Goal: Check status: Check status

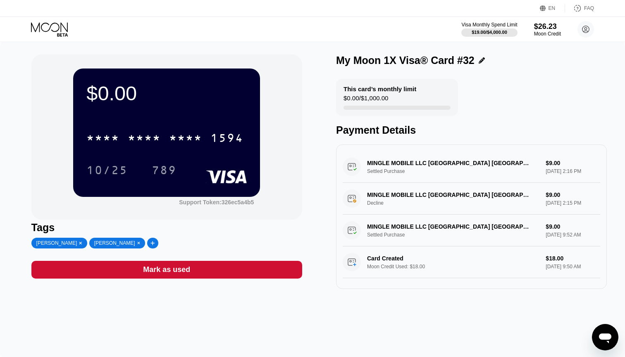
click at [150, 243] on icon at bounding box center [152, 243] width 5 height 5
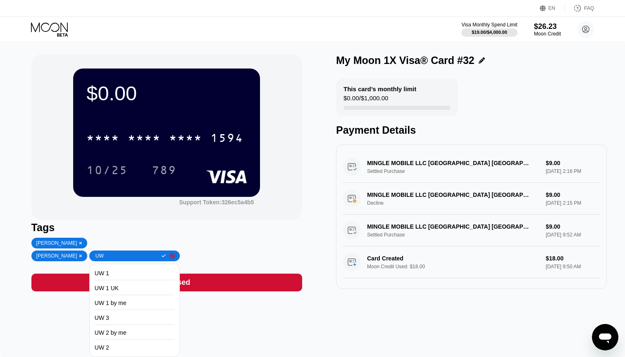
type input "UW 3"
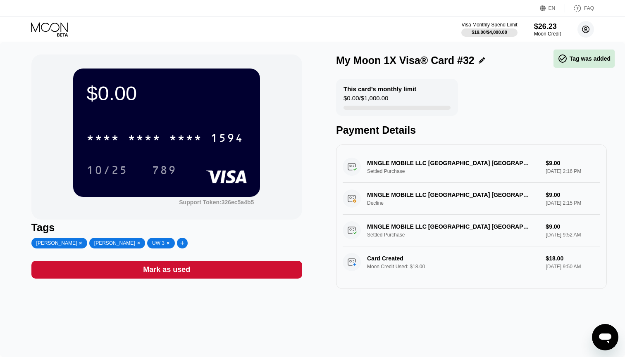
click at [586, 26] on icon at bounding box center [585, 29] width 7 height 7
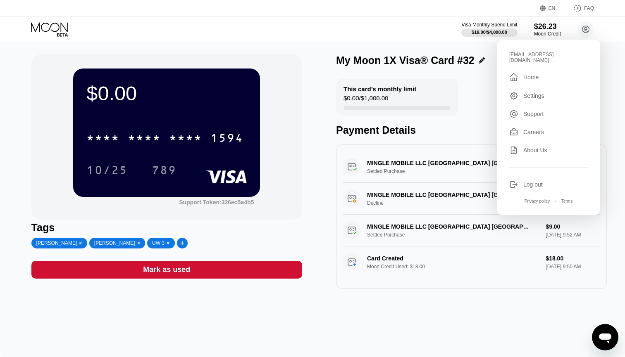
click at [537, 74] on div "Home" at bounding box center [530, 77] width 15 height 7
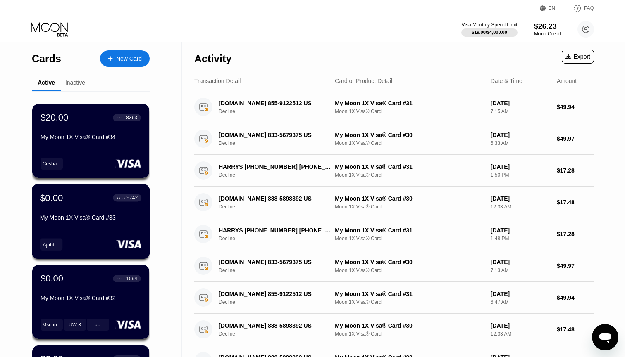
click at [99, 224] on div "My Moon 1X Visa® Card #33" at bounding box center [90, 219] width 101 height 10
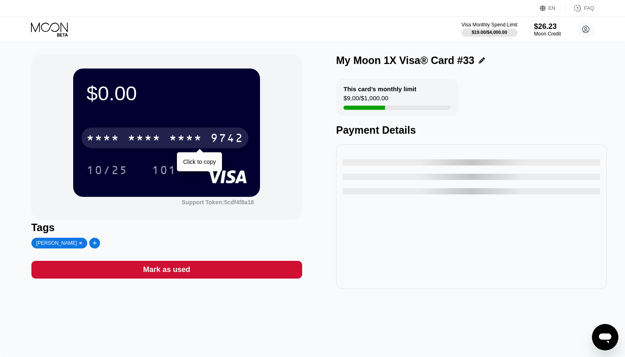
click at [186, 143] on div "* * * *" at bounding box center [185, 139] width 33 height 13
